Goal: Information Seeking & Learning: Learn about a topic

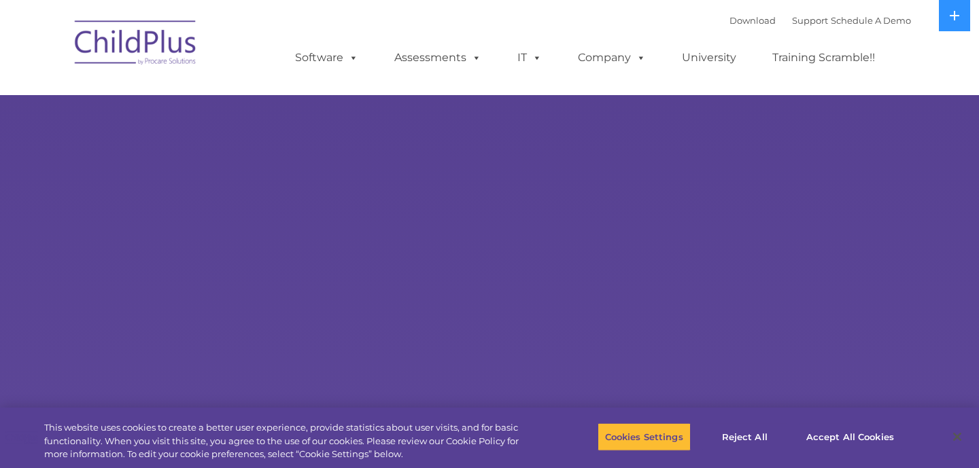
select select "MEDIUM"
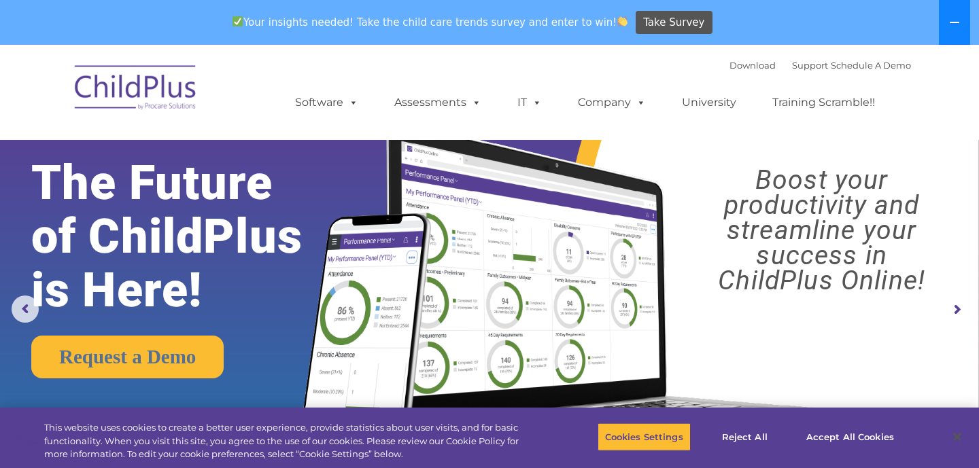
click at [954, 21] on icon at bounding box center [954, 22] width 11 height 11
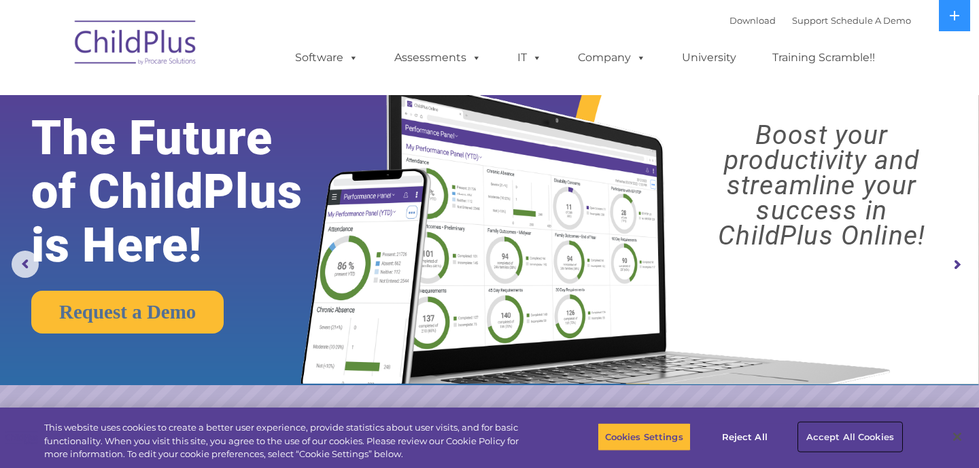
click at [827, 442] on button "Accept All Cookies" at bounding box center [850, 437] width 103 height 29
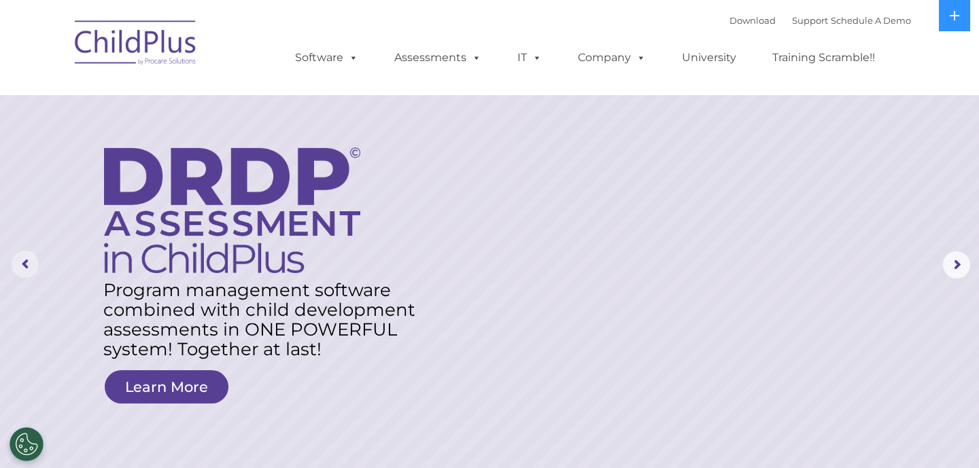
click at [22, 263] on rs-arrow at bounding box center [25, 264] width 27 height 27
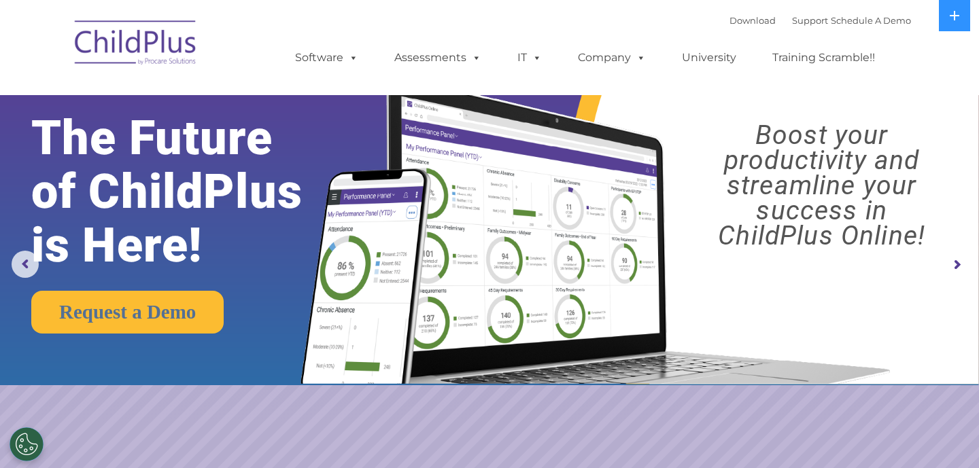
click at [963, 262] on rs-arrow at bounding box center [956, 264] width 27 height 27
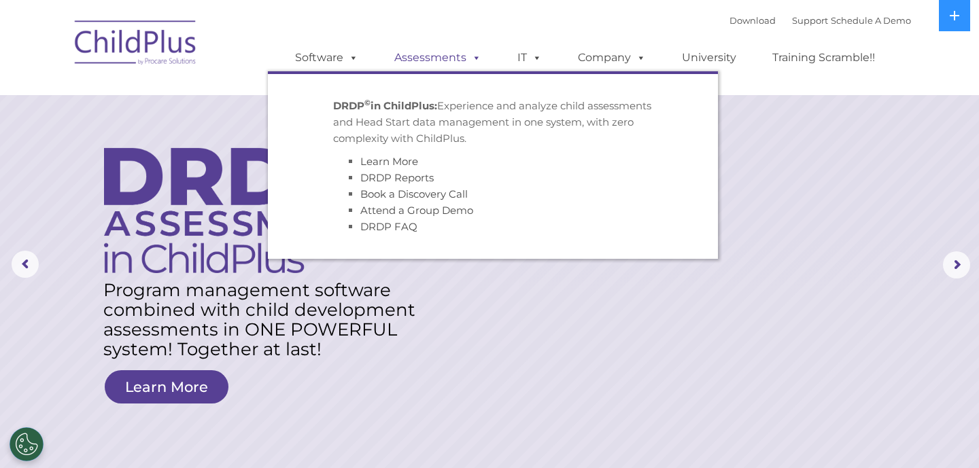
click at [436, 59] on link "Assessments" at bounding box center [438, 57] width 114 height 27
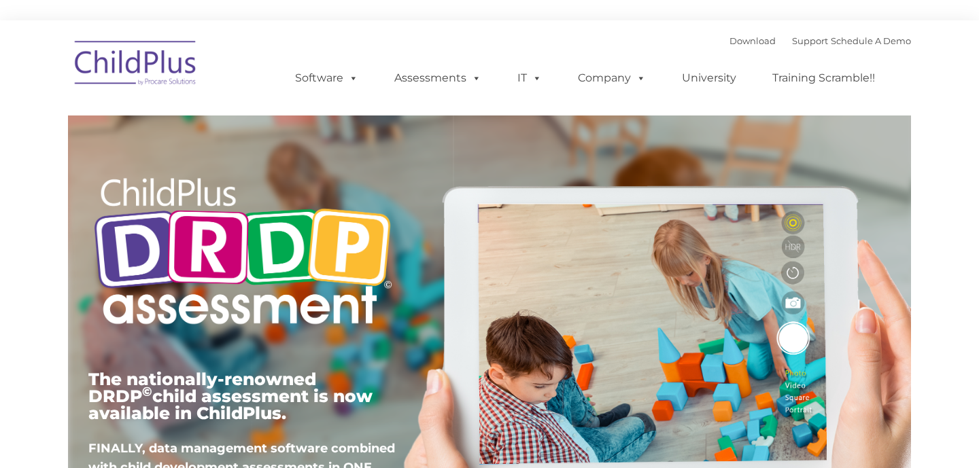
type input ""
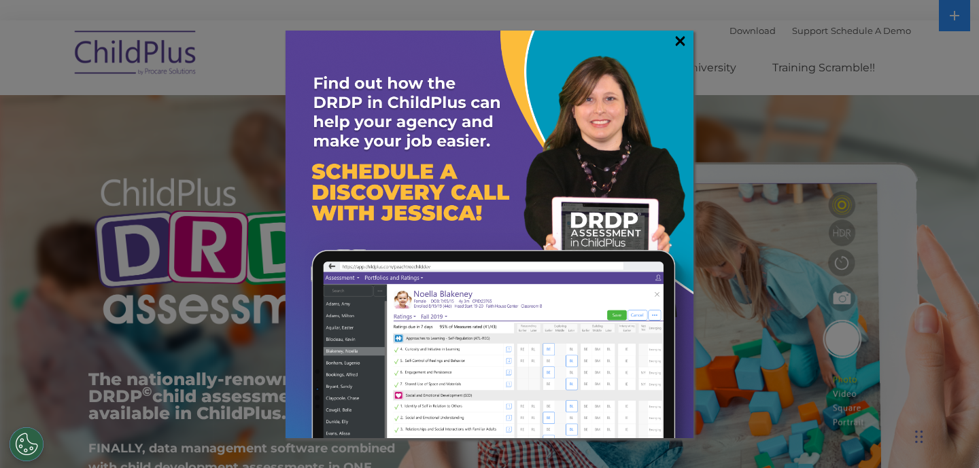
click at [685, 38] on link "×" at bounding box center [680, 41] width 16 height 14
